Goal: Information Seeking & Learning: Stay updated

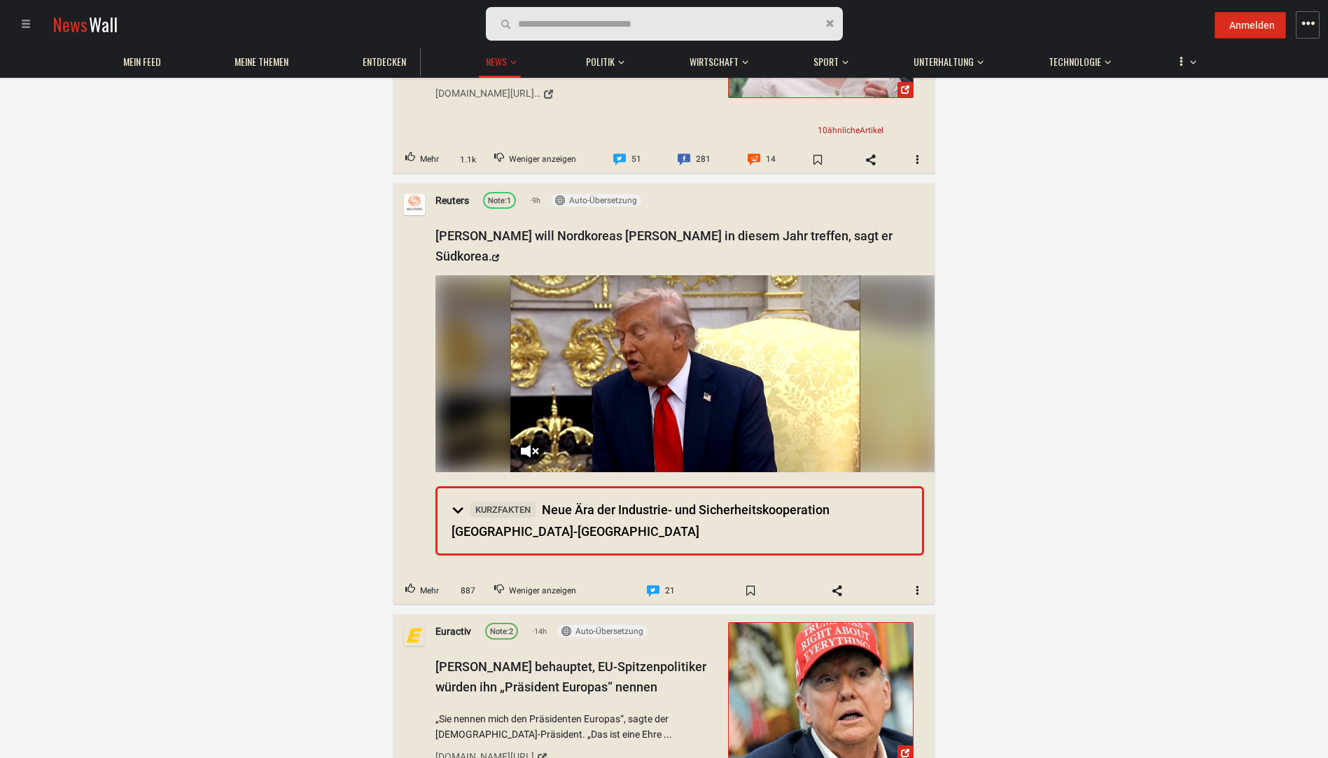
scroll to position [1050, 0]
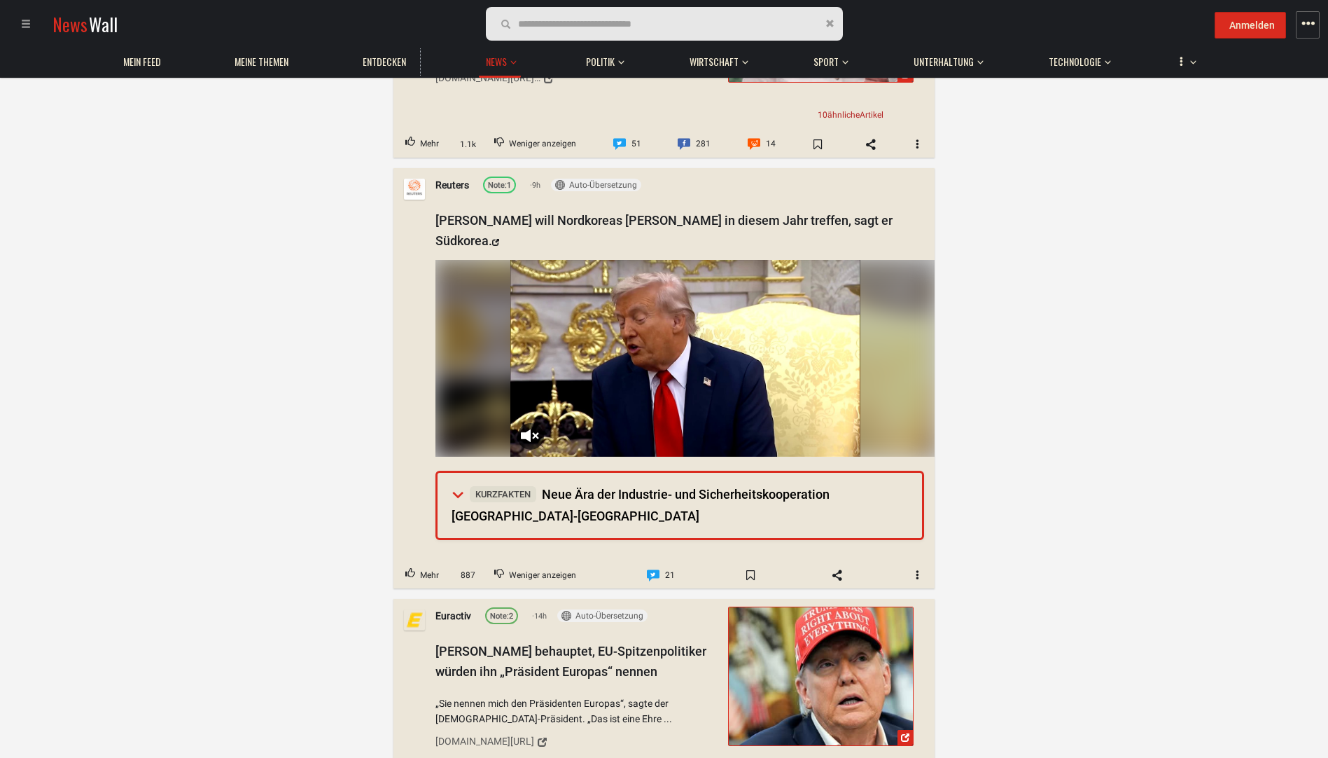
click at [451, 473] on summary "Kurzfakten Neue Ära der Industrie- und Sicherheitskooperation [GEOGRAPHIC_DATA]…" at bounding box center [680, 505] width 485 height 65
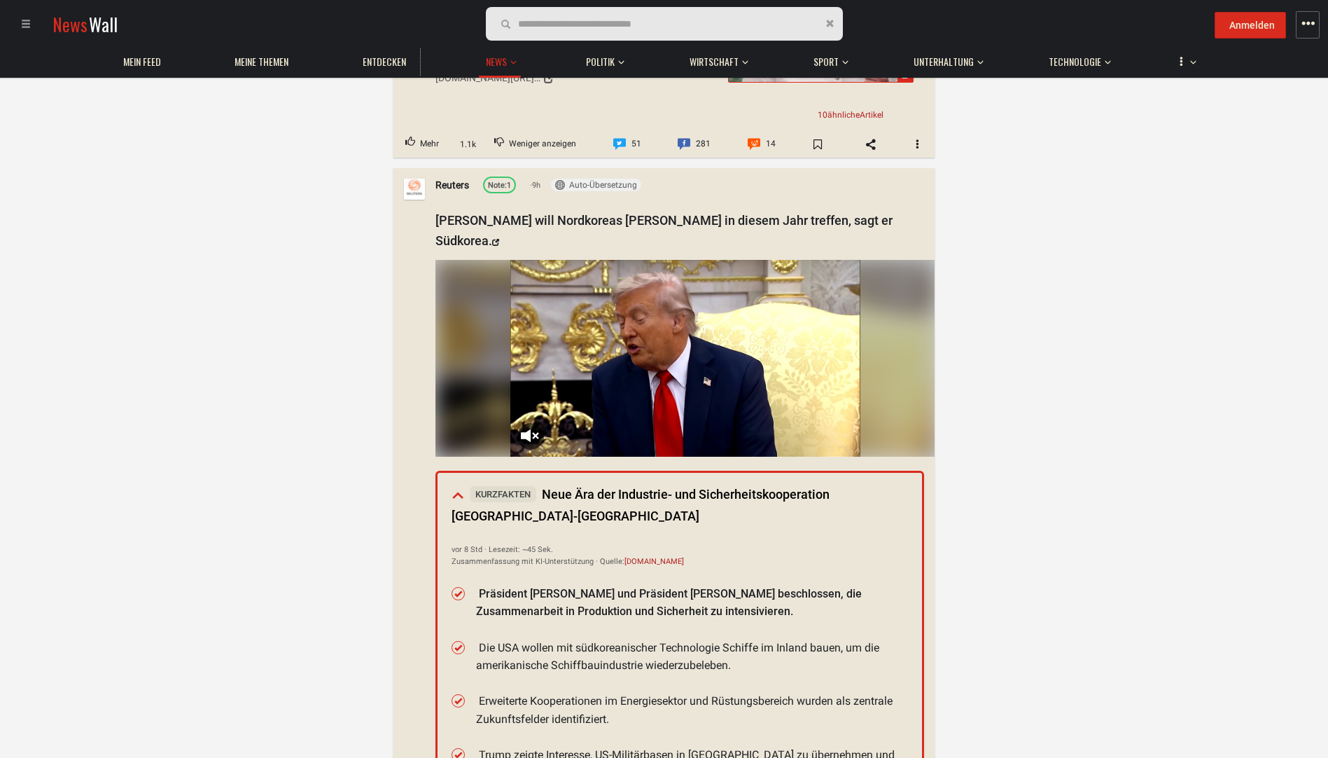
click at [451, 473] on summary "Kurzfakten Neue Ära der Industrie- und Sicherheitskooperation [GEOGRAPHIC_DATA]…" at bounding box center [680, 505] width 485 height 65
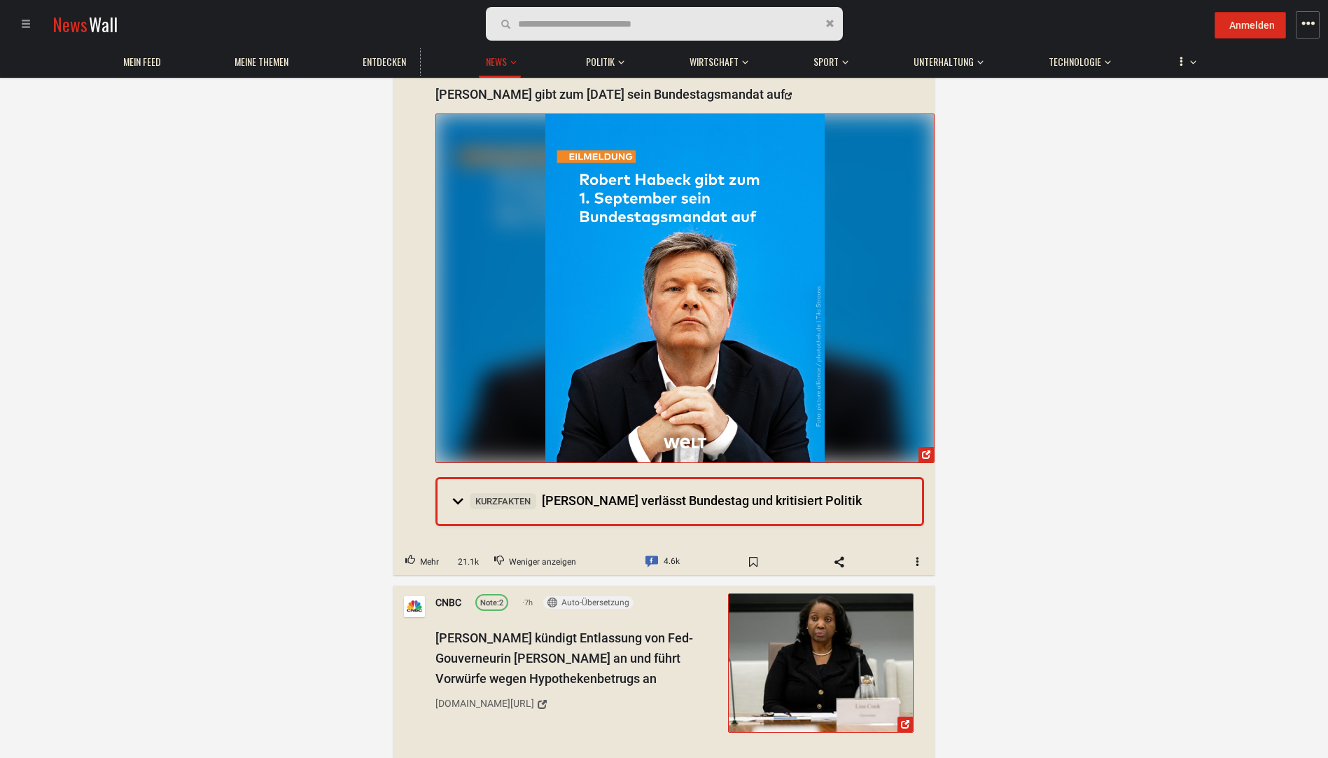
scroll to position [0, 0]
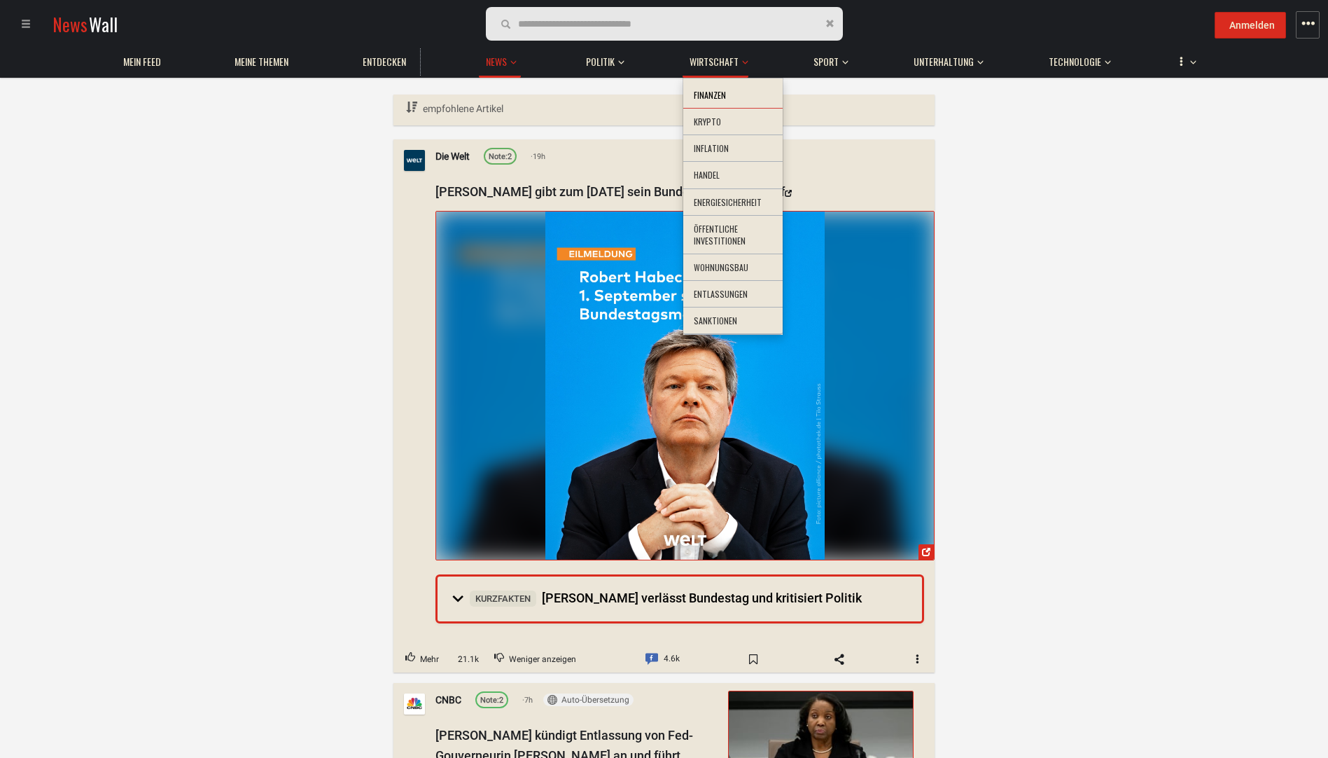
click at [721, 95] on li "Finanzen" at bounding box center [732, 95] width 99 height 27
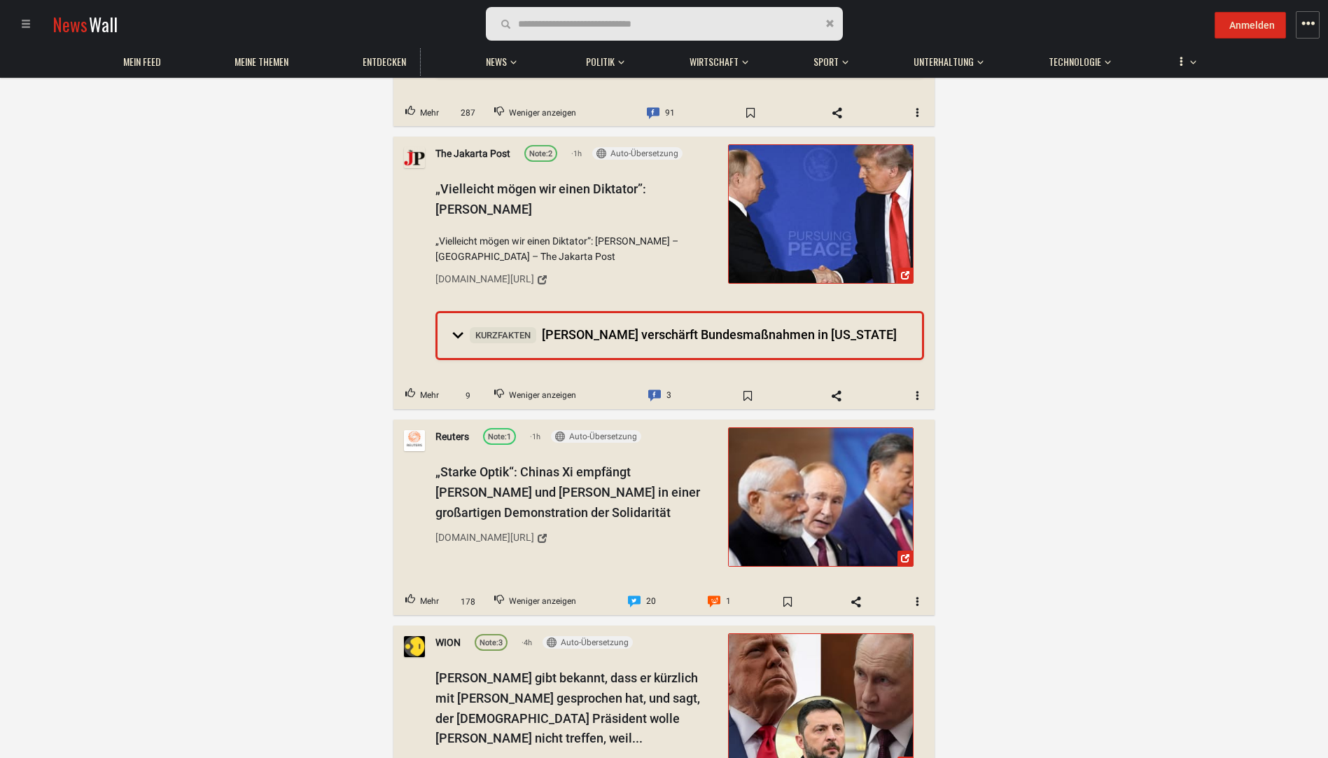
scroll to position [420, 0]
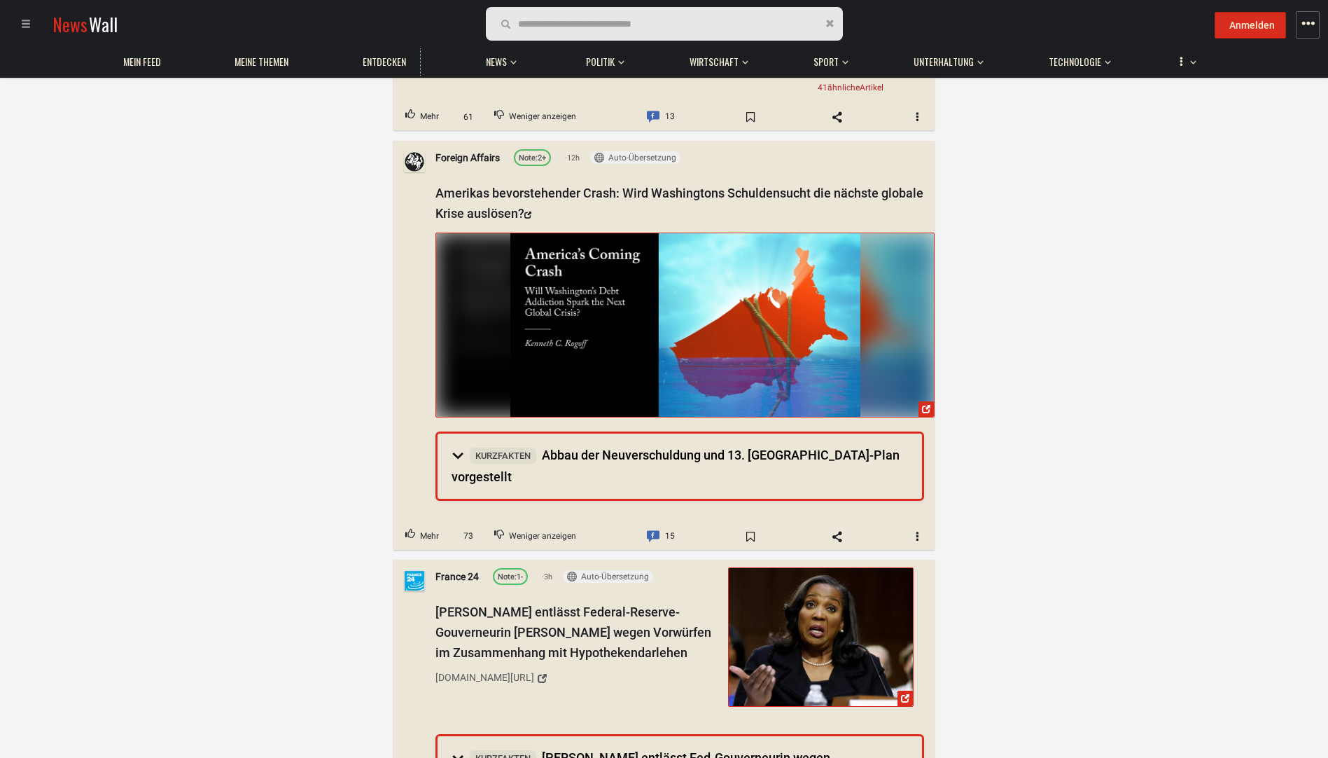
scroll to position [1610, 0]
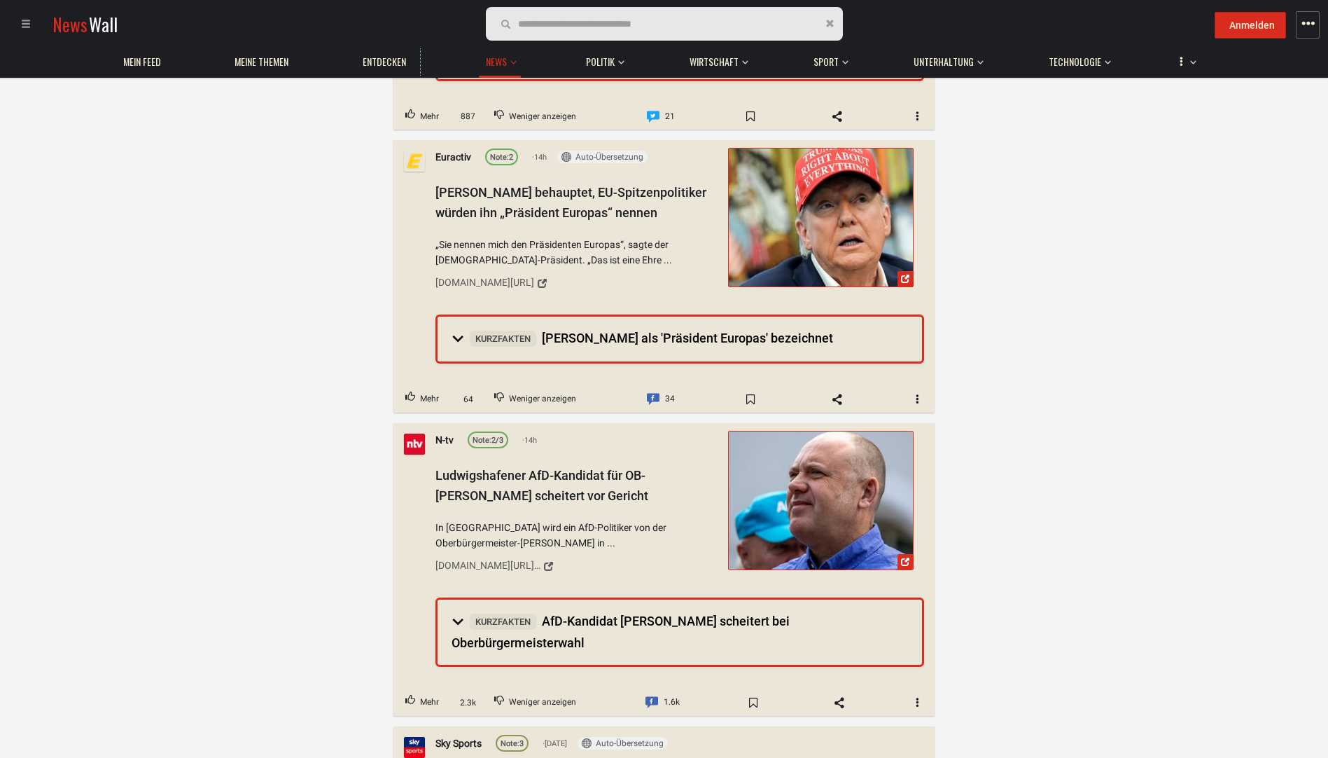
scroll to position [1540, 0]
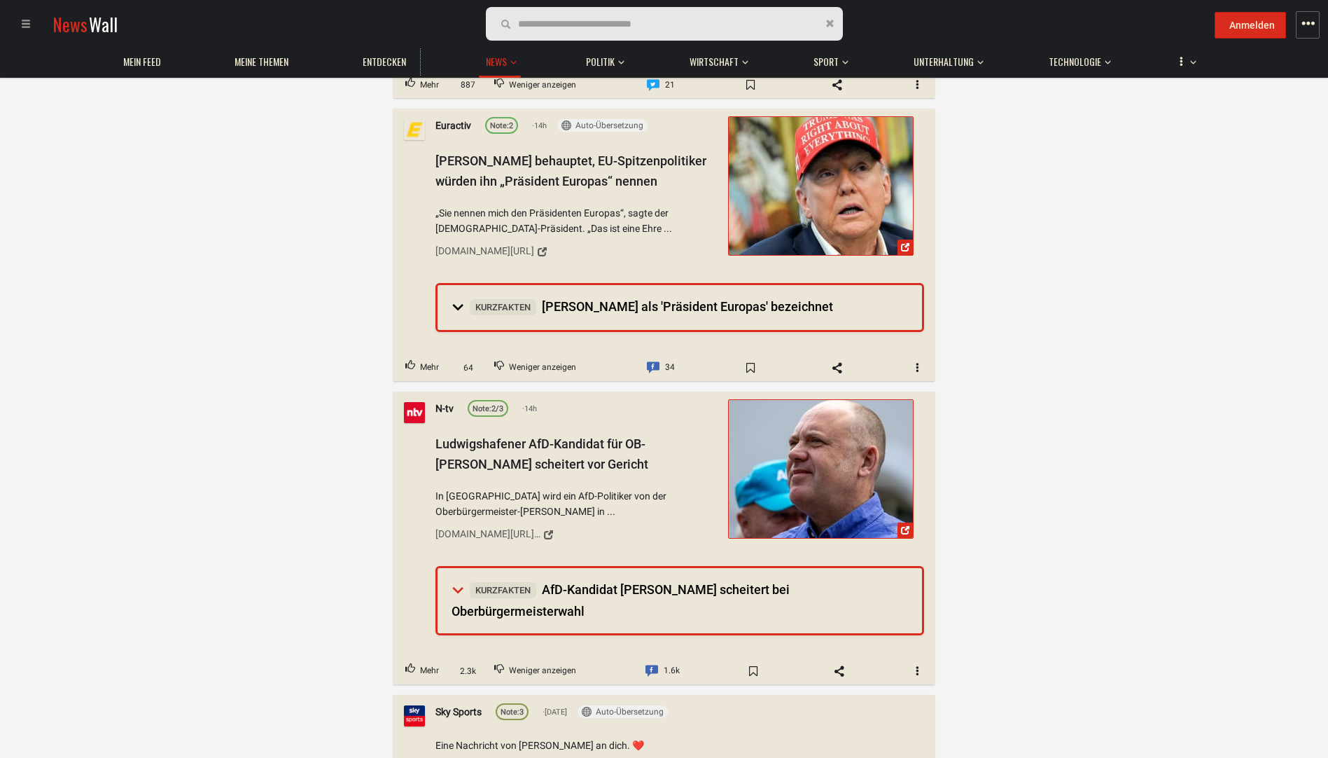
click at [459, 568] on summary "Kurzfakten AfD-Kandidat [PERSON_NAME] scheitert bei Oberbürgermeisterwahl" at bounding box center [680, 600] width 485 height 65
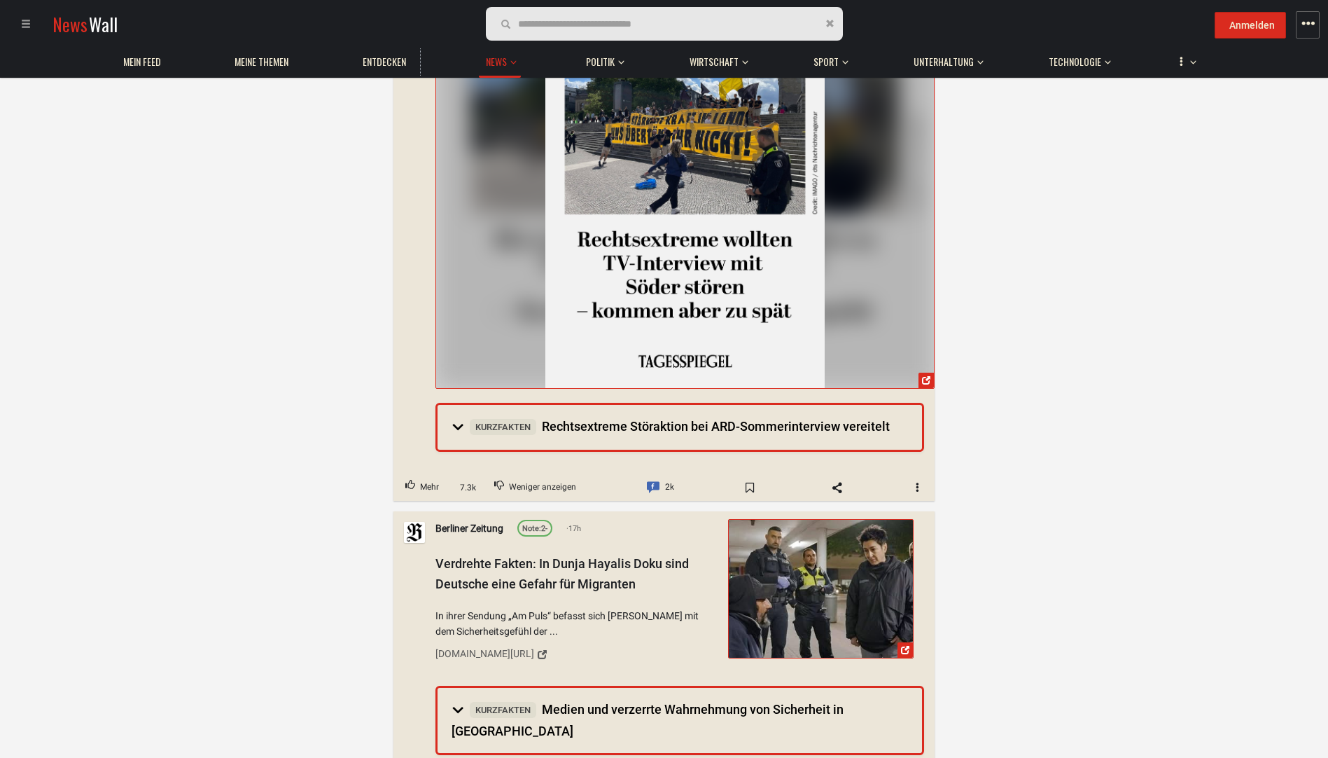
scroll to position [3221, 0]
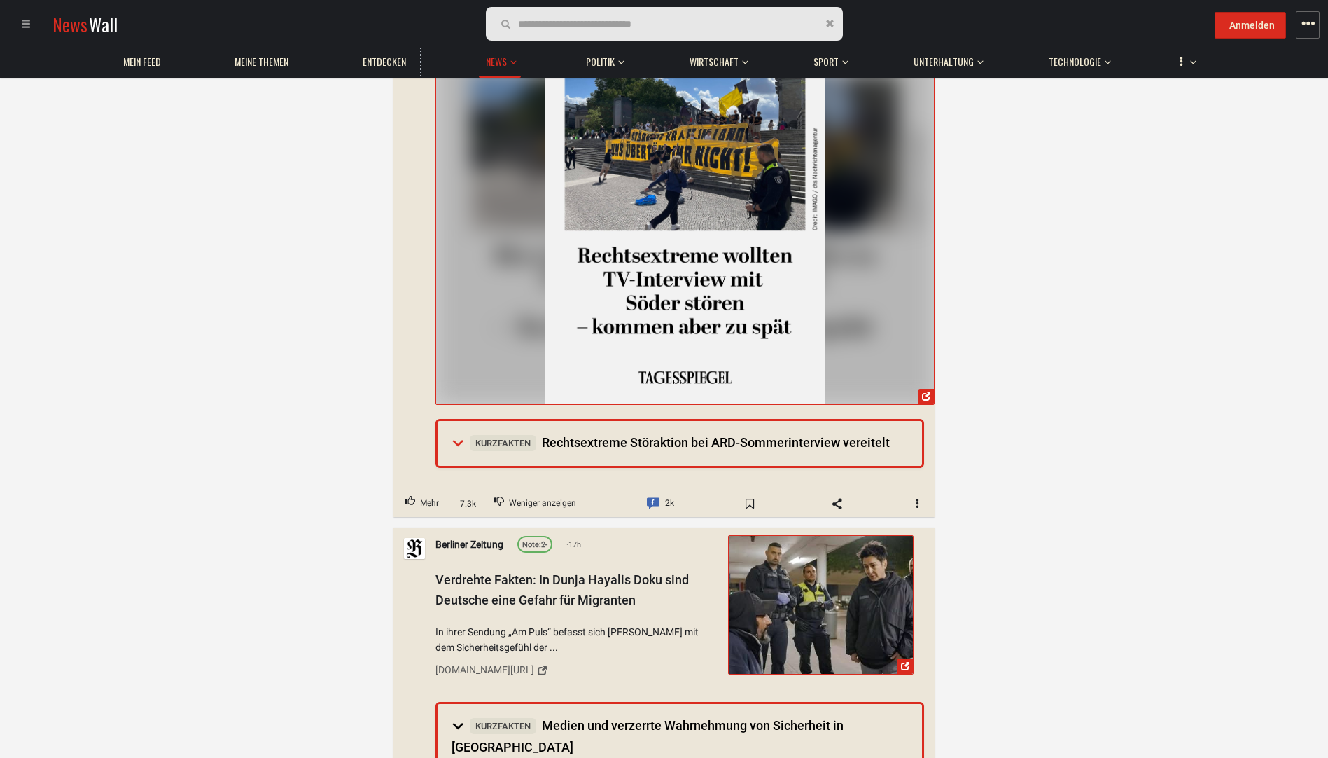
click at [461, 421] on summary "Kurzfakten Rechtsextreme Störaktion bei ARD-Sommerinterview vereitelt" at bounding box center [680, 443] width 485 height 45
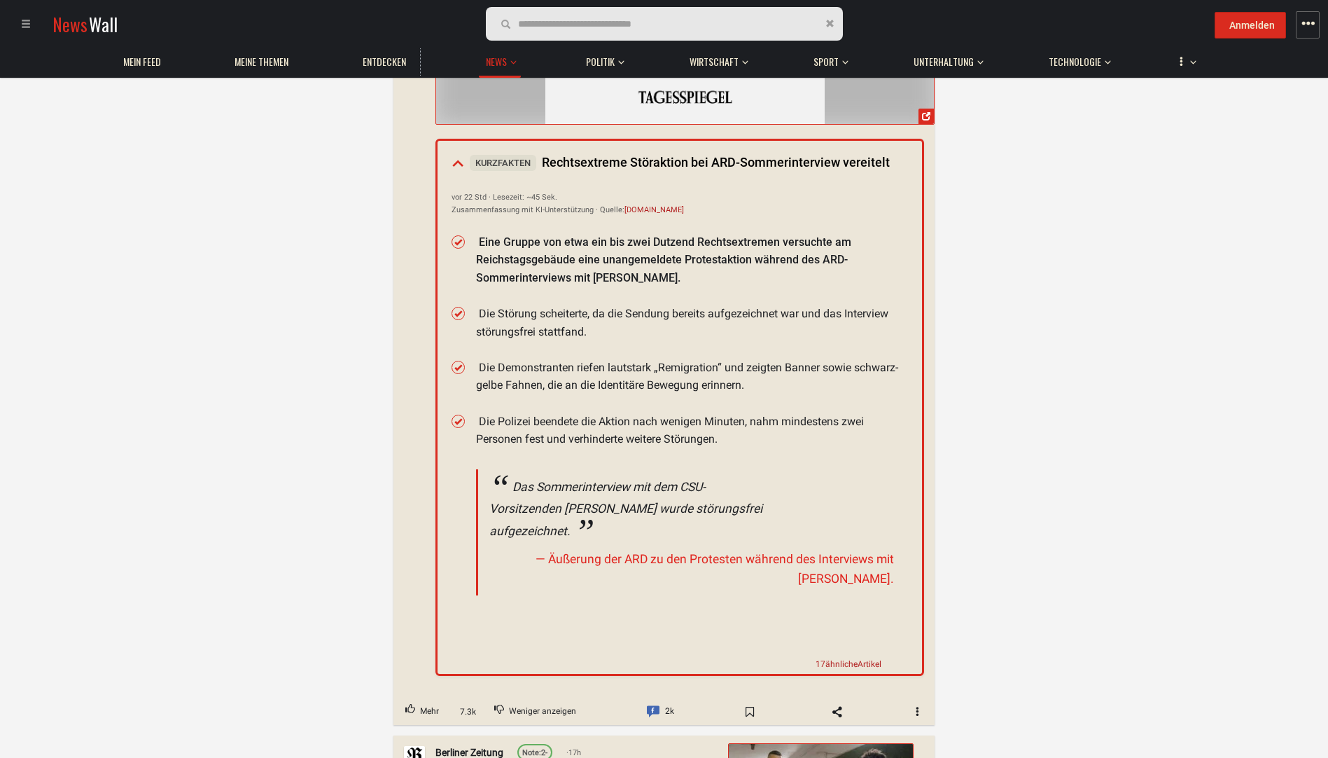
scroll to position [3921, 0]
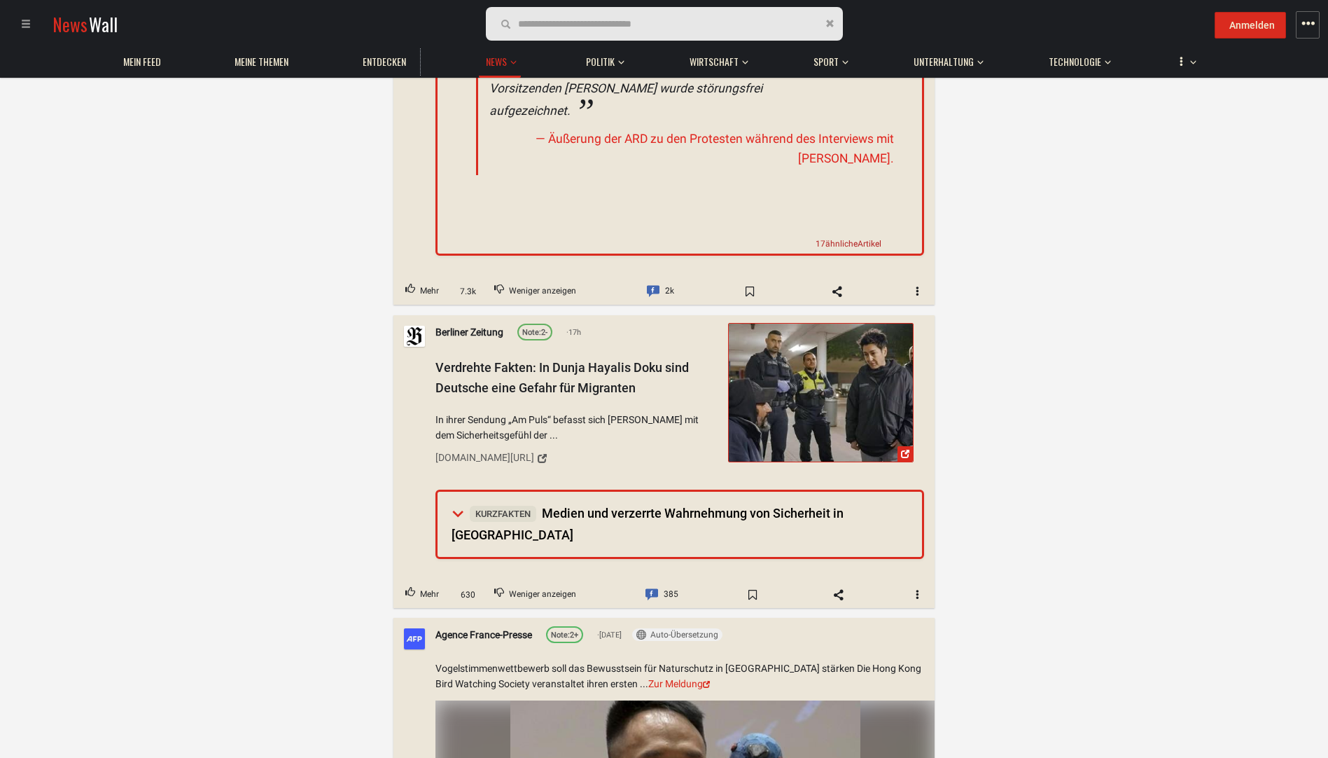
click at [474, 505] on span "Kurzfakten" at bounding box center [503, 513] width 67 height 16
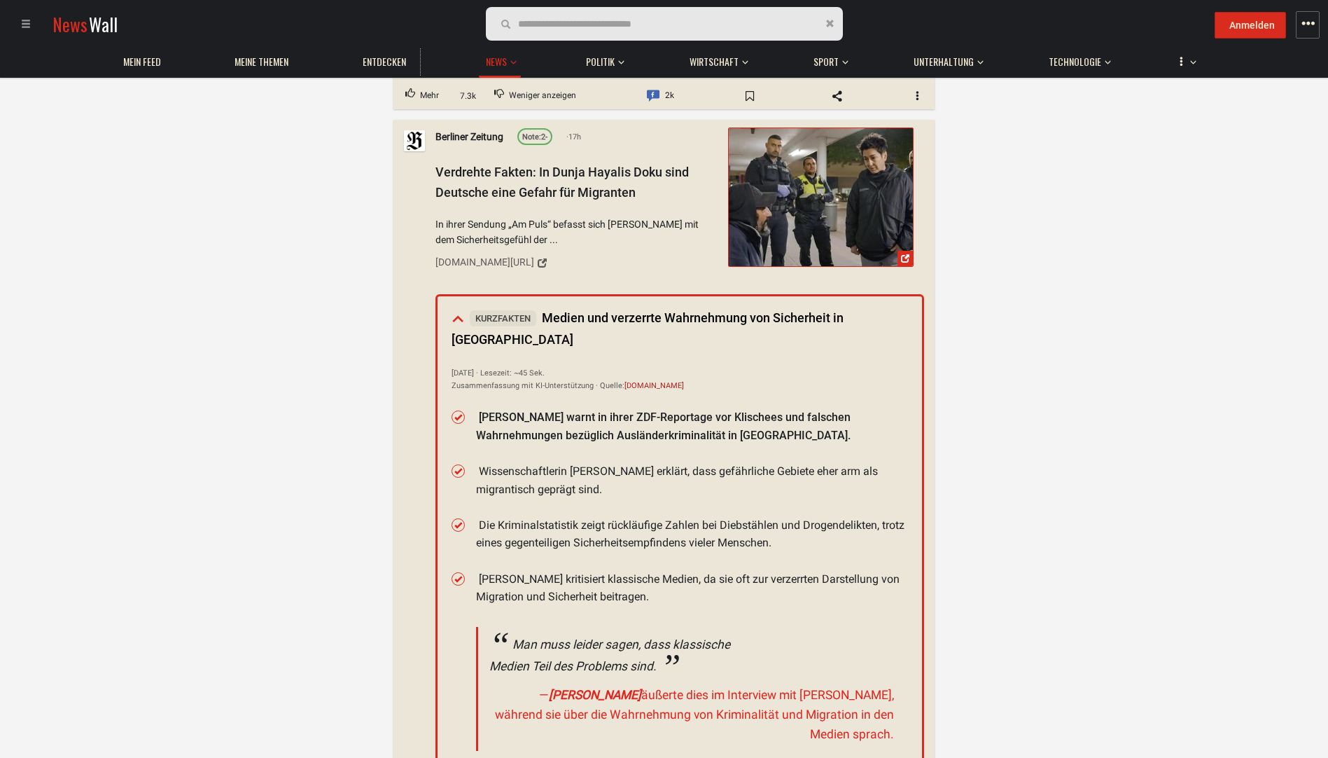
scroll to position [4201, 0]
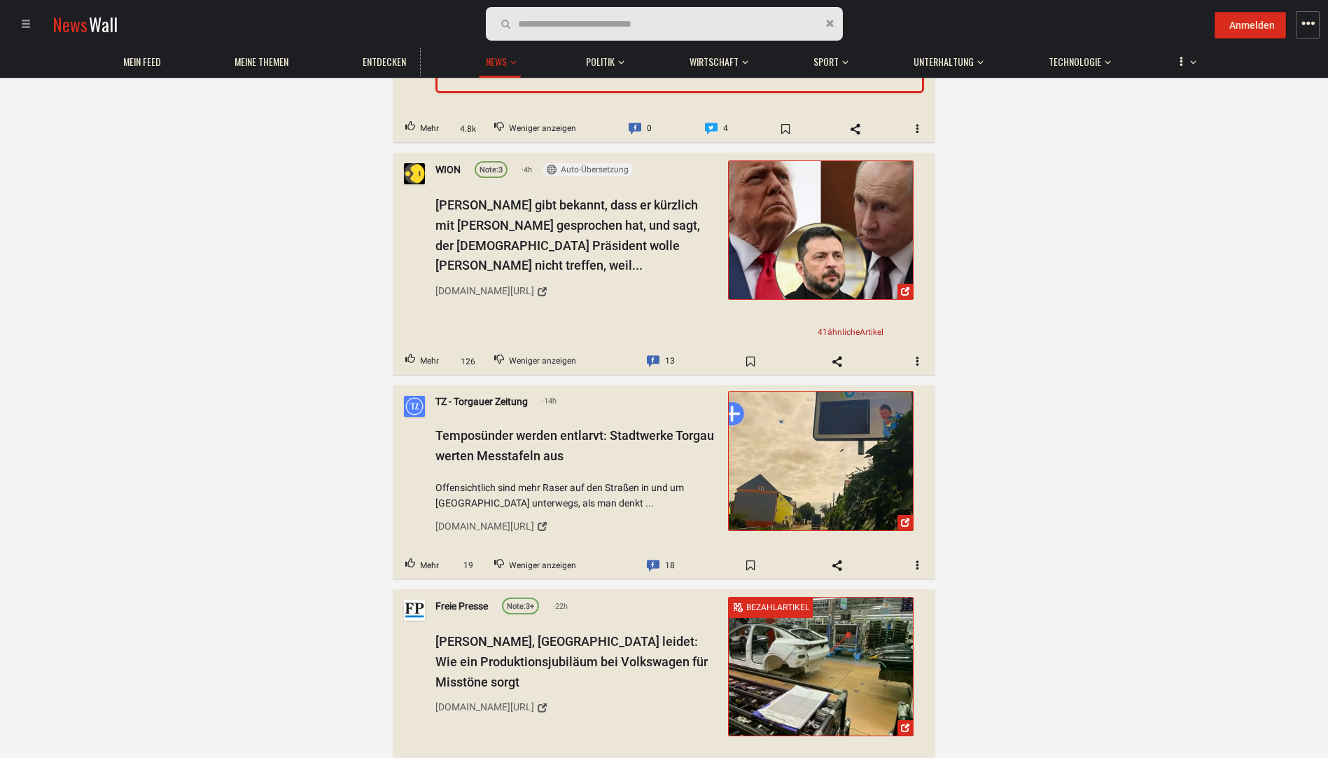
scroll to position [5671, 0]
